Goal: Task Accomplishment & Management: Manage account settings

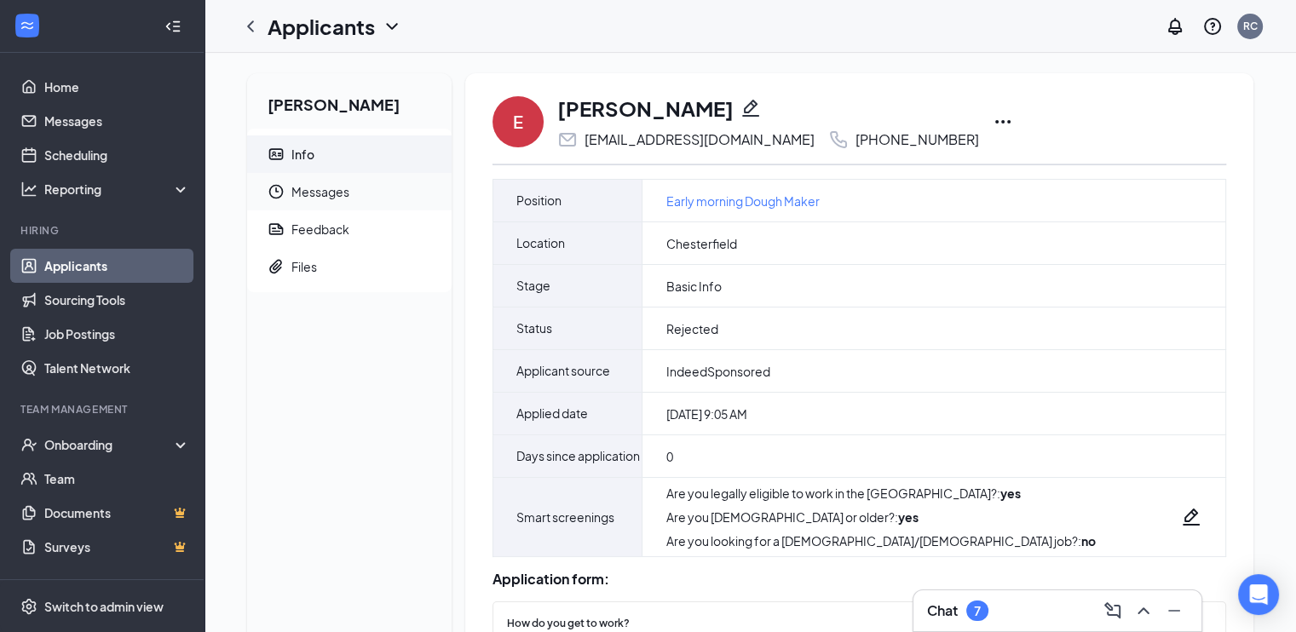
click at [333, 187] on span "Messages" at bounding box center [364, 191] width 147 height 37
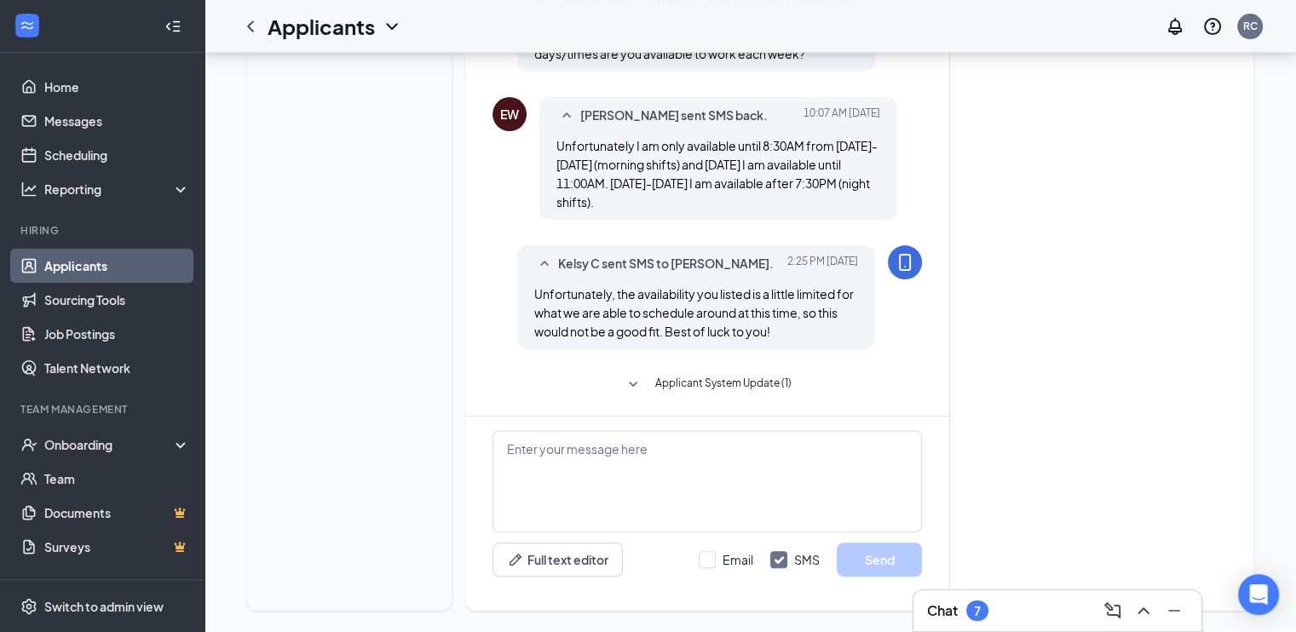
scroll to position [515, 0]
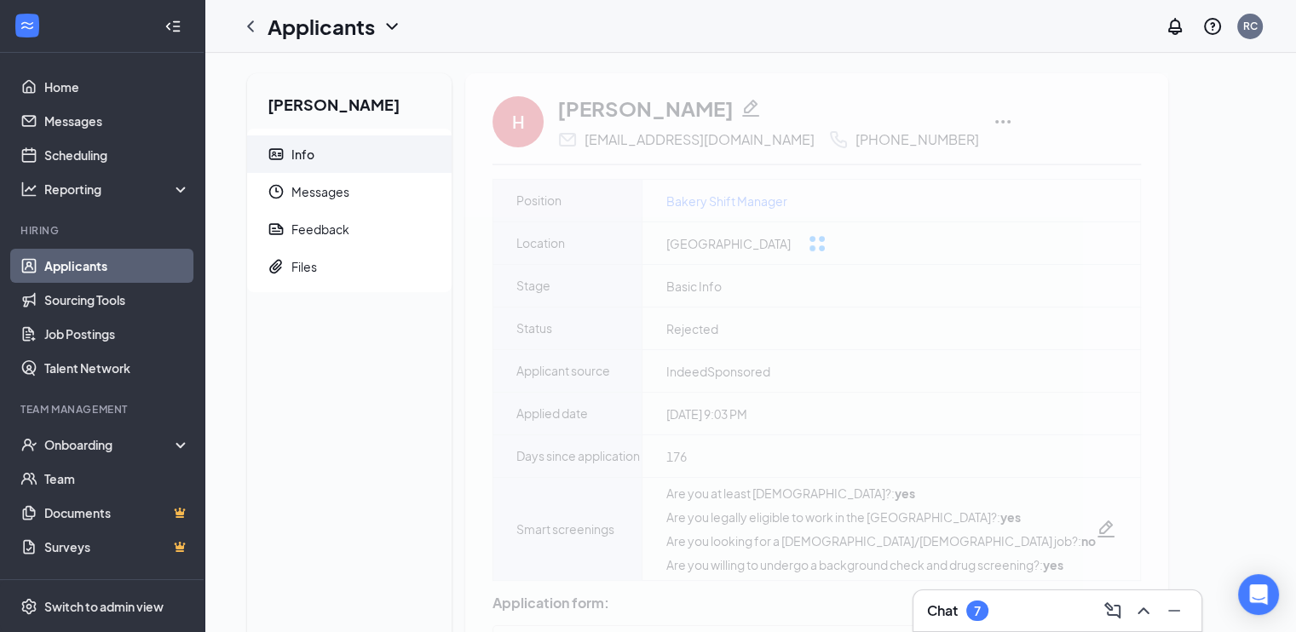
click at [412, 431] on div "Heather Hodge Info Messages Feedback Files" at bounding box center [349, 533] width 204 height 921
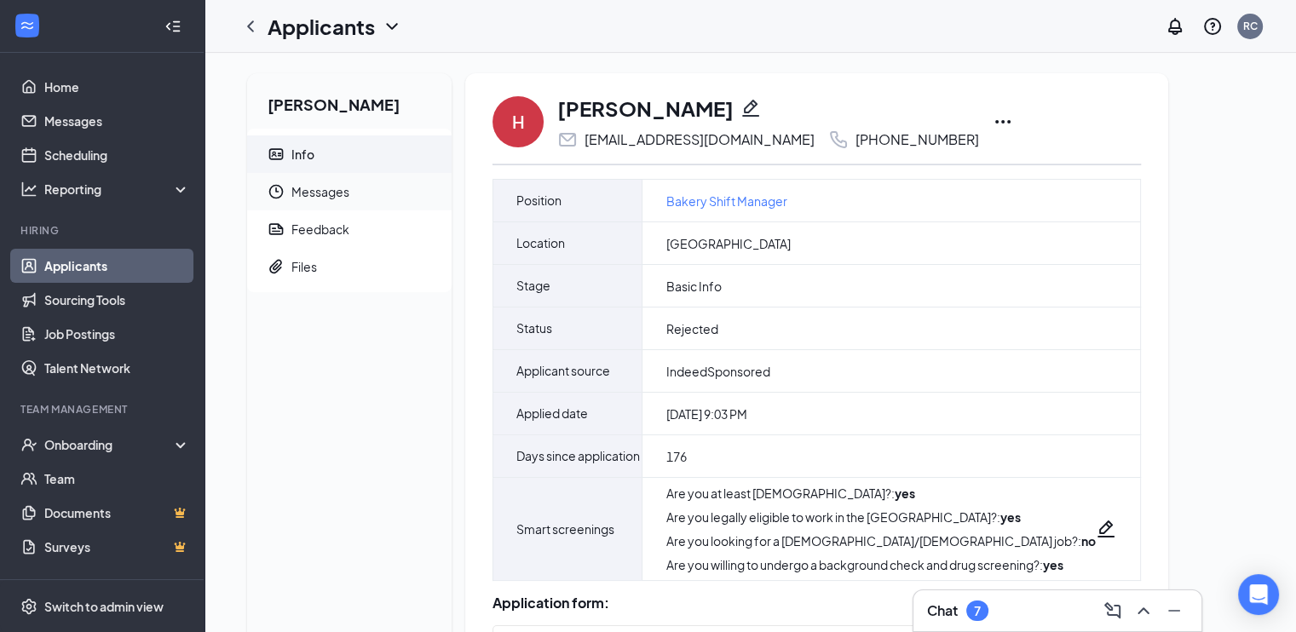
click at [358, 187] on span "Messages" at bounding box center [364, 191] width 147 height 37
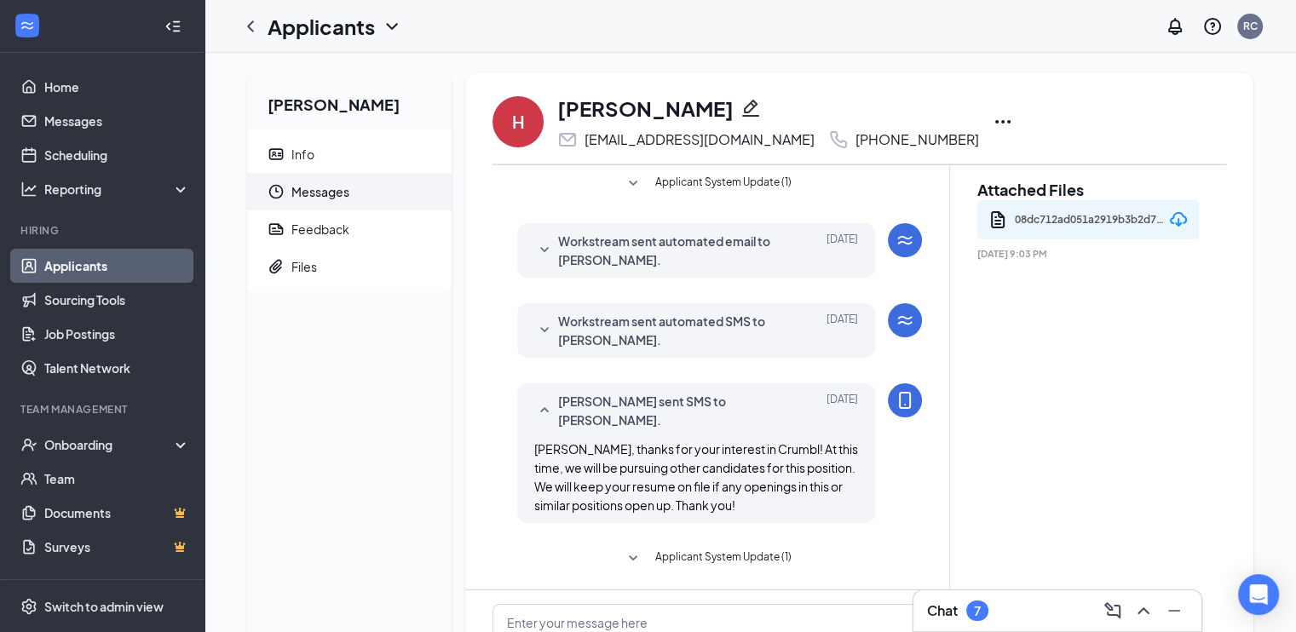
click at [646, 549] on button "Applicant System Update (1)" at bounding box center [707, 559] width 168 height 20
click at [337, 258] on span "Files" at bounding box center [364, 266] width 147 height 37
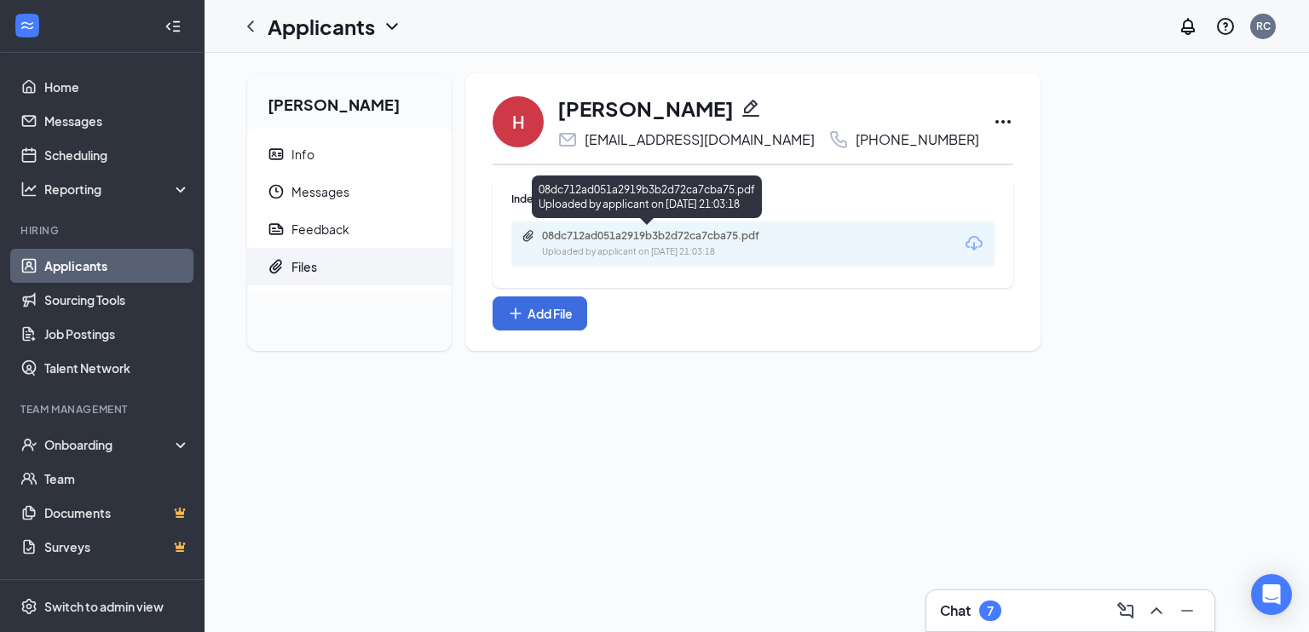
click at [642, 230] on div "08dc712ad051a2919b3b2d72ca7cba75.pdf" at bounding box center [661, 236] width 239 height 14
